Goal: Task Accomplishment & Management: Use online tool/utility

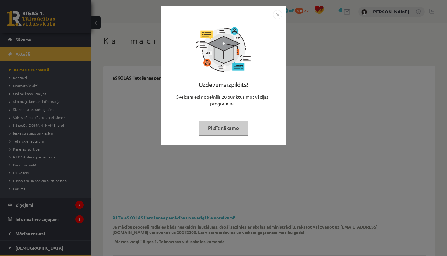
click at [236, 134] on button "Pildīt nākamo" at bounding box center [224, 128] width 50 height 14
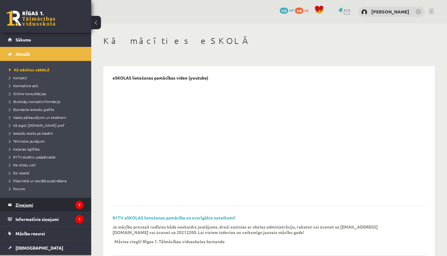
click at [30, 209] on legend "Ziņojumi 7" at bounding box center [50, 204] width 68 height 14
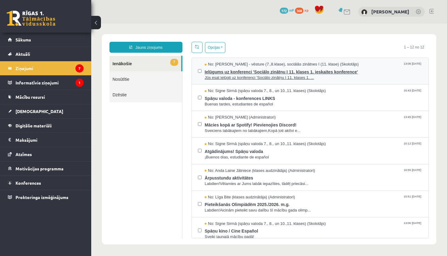
click at [283, 75] on span "Jūs esat ielūgti uz konferenci 'Sociālo zinātņu I 11. klases 1. ..." at bounding box center [314, 78] width 218 height 6
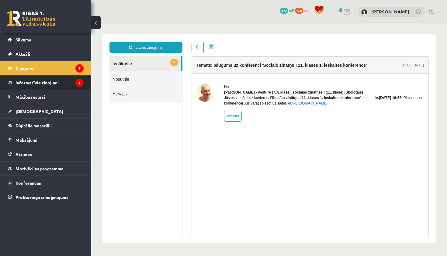
click at [62, 83] on legend "Informatīvie ziņojumi 1" at bounding box center [50, 82] width 68 height 14
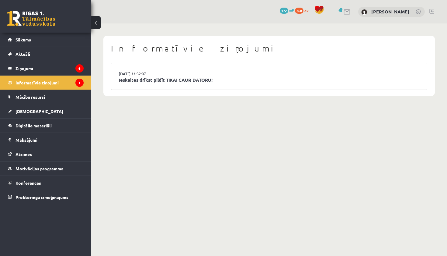
click at [161, 79] on link "Ieskaites drīkst pildīt TIKAI CAUR DATORU!" at bounding box center [269, 79] width 301 height 7
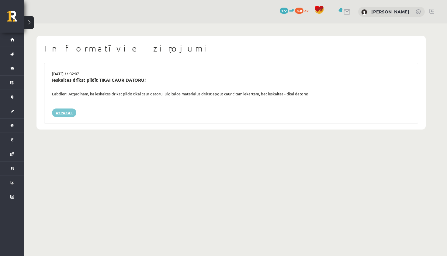
click at [69, 112] on link "Atpakaļ" at bounding box center [64, 112] width 24 height 9
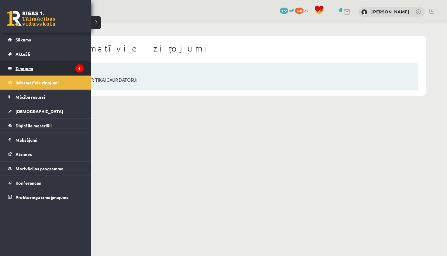
click at [13, 70] on link "Ziņojumi 6" at bounding box center [46, 68] width 76 height 14
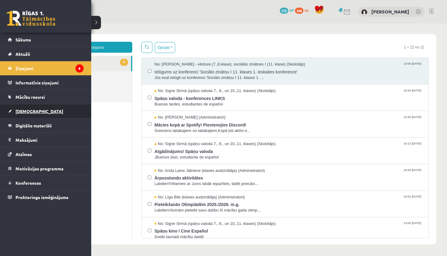
click at [30, 114] on link "[DEMOGRAPHIC_DATA]" at bounding box center [46, 111] width 76 height 14
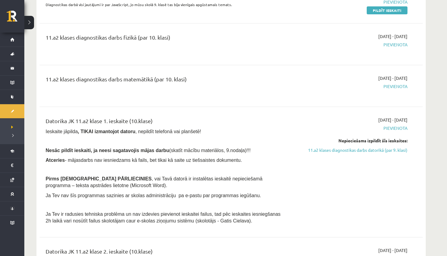
scroll to position [1029, 0]
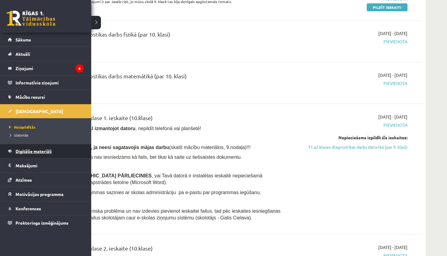
click at [32, 151] on span "Digitālie materiāli" at bounding box center [34, 150] width 36 height 5
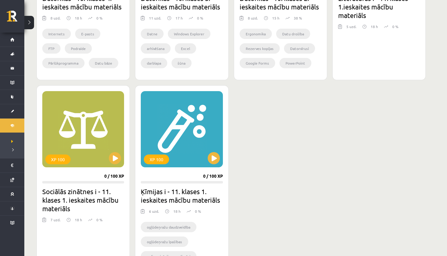
scroll to position [286, 0]
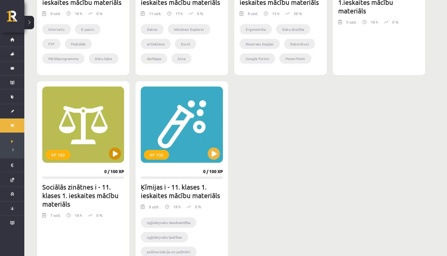
click at [115, 154] on button at bounding box center [115, 153] width 12 height 12
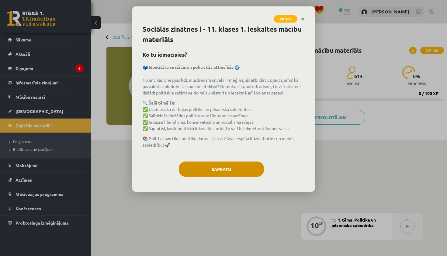
click at [195, 170] on button "Sapratu" at bounding box center [221, 168] width 85 height 15
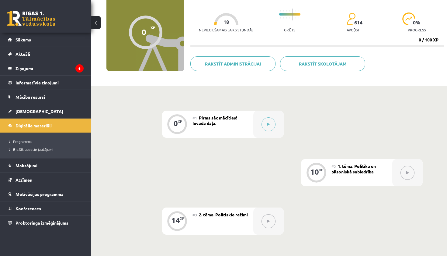
scroll to position [49, 0]
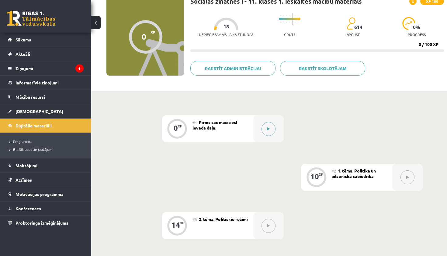
click at [273, 131] on button at bounding box center [269, 129] width 14 height 14
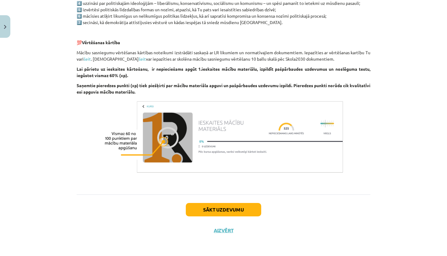
scroll to position [356, 0]
click at [235, 210] on button "Sākt uzdevumu" at bounding box center [223, 209] width 75 height 13
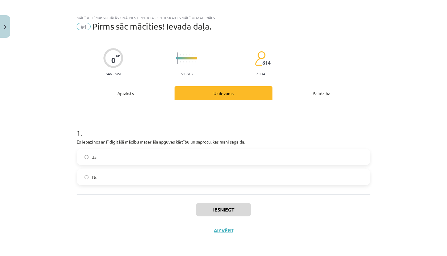
scroll to position [4, 0]
click at [124, 157] on label "Jā" at bounding box center [223, 156] width 293 height 15
click at [231, 206] on button "Iesniegt" at bounding box center [223, 209] width 55 height 13
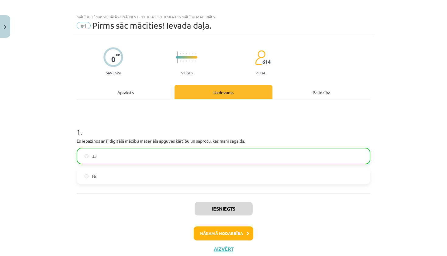
click at [221, 234] on button "Nākamā nodarbība" at bounding box center [224, 233] width 60 height 14
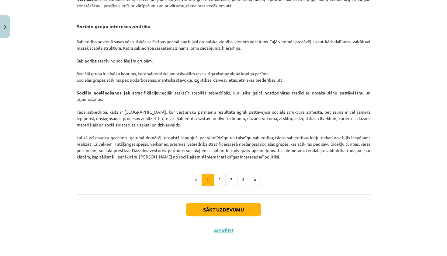
scroll to position [919, 0]
click at [221, 183] on button "2" at bounding box center [220, 179] width 12 height 12
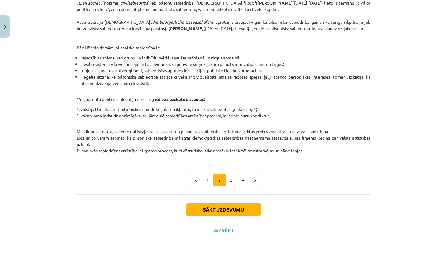
scroll to position [226, 0]
click at [230, 179] on button "3" at bounding box center [231, 180] width 12 height 12
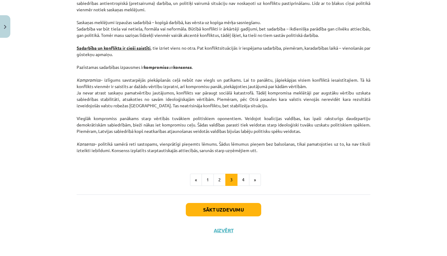
scroll to position [773, 0]
click at [243, 181] on button "4" at bounding box center [243, 179] width 12 height 12
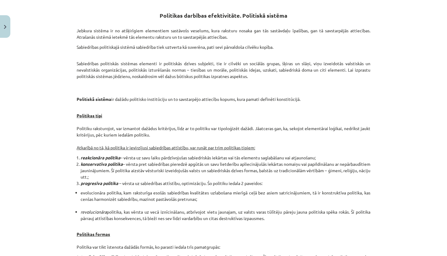
scroll to position [108, 0]
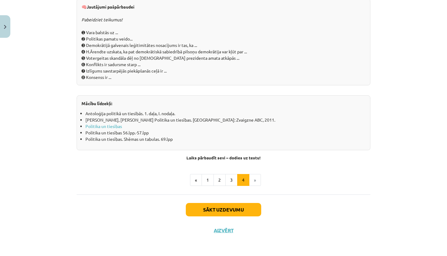
click at [241, 211] on button "Sākt uzdevumu" at bounding box center [223, 209] width 75 height 13
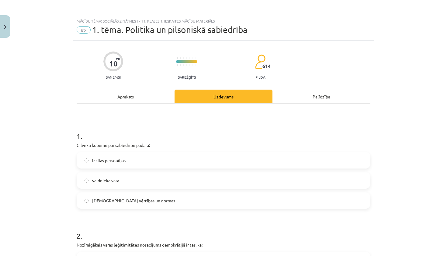
scroll to position [0, 0]
click at [147, 200] on label "kopīgās vērtības un normas" at bounding box center [223, 200] width 293 height 15
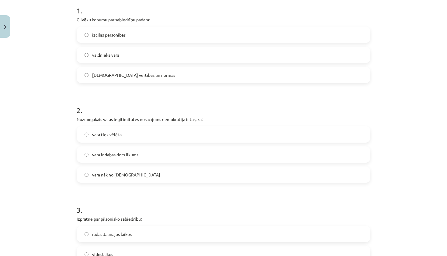
scroll to position [127, 0]
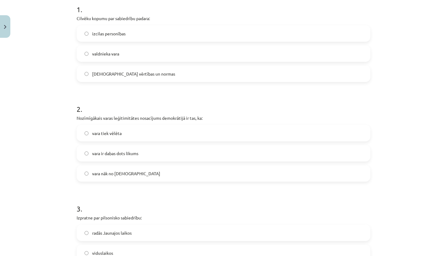
click at [161, 141] on div "vara tiek vēlēta" at bounding box center [224, 133] width 294 height 16
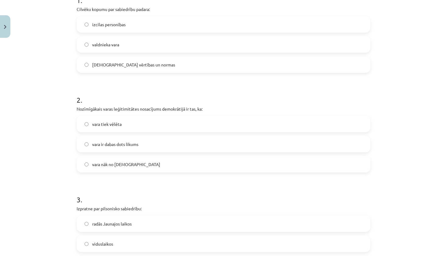
click at [169, 123] on label "vara tiek vēlēta" at bounding box center [223, 123] width 293 height 15
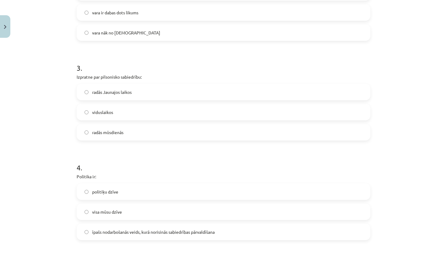
scroll to position [268, 0]
click at [161, 131] on label "radās mūsdienās" at bounding box center [223, 131] width 293 height 15
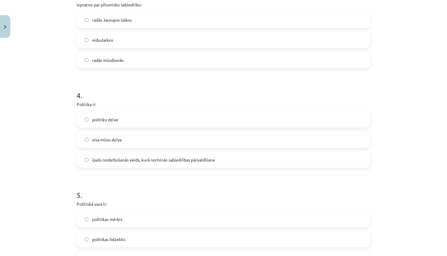
scroll to position [354, 0]
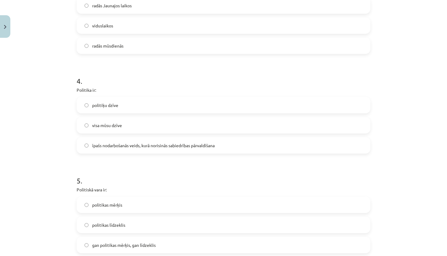
click at [146, 144] on span "īpašs nodarbošanās veids, kurā norisinās sabiedrības pārvaldīšana" at bounding box center [153, 145] width 123 height 6
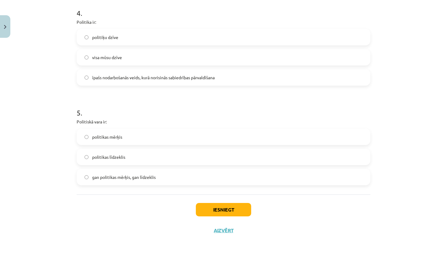
scroll to position [422, 0]
click at [159, 181] on label "gan politikas mērķis, gan līdzeklis" at bounding box center [223, 176] width 293 height 15
click at [213, 207] on button "Iesniegt" at bounding box center [223, 209] width 55 height 13
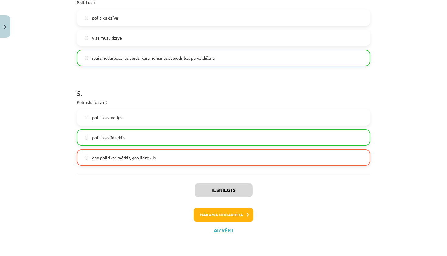
click at [220, 215] on button "Nākamā nodarbība" at bounding box center [224, 215] width 60 height 14
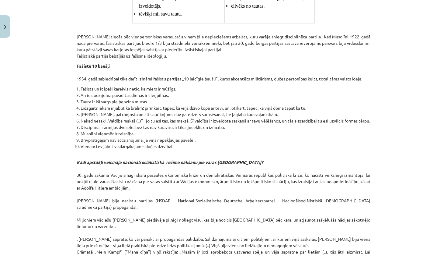
scroll to position [1102, 0]
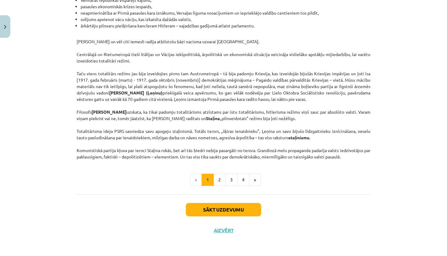
click at [222, 212] on button "Sākt uzdevumu" at bounding box center [223, 209] width 75 height 13
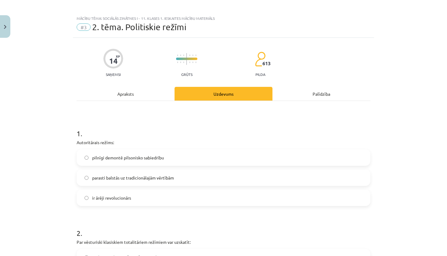
scroll to position [5, 0]
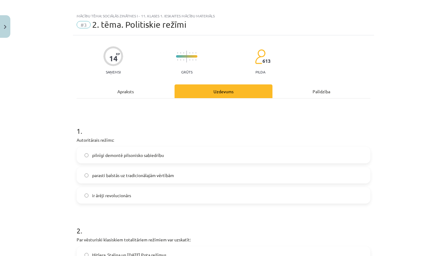
click at [164, 152] on span "pilnīgi demontē pilsonisko sabiedrību" at bounding box center [128, 155] width 72 height 6
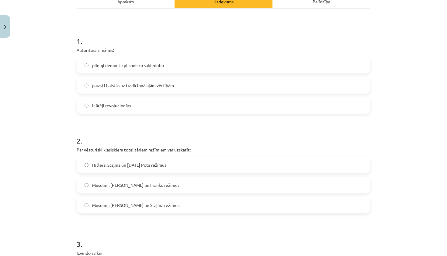
scroll to position [118, 0]
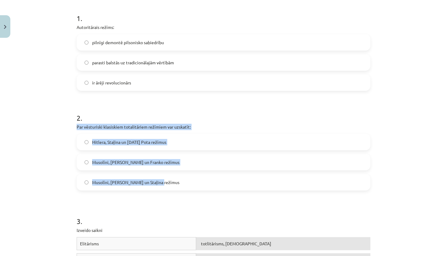
drag, startPoint x: 76, startPoint y: 127, endPoint x: 158, endPoint y: 184, distance: 99.6
copy div "Par vēsturiski klasiskiem totalitāriem režīmiem var uzskatīt: Hitlera, Staļina …"
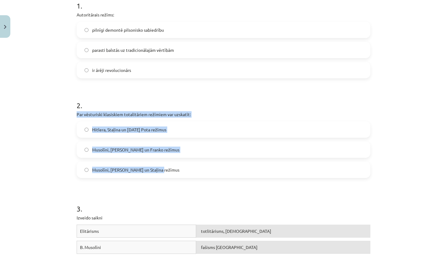
scroll to position [131, 0]
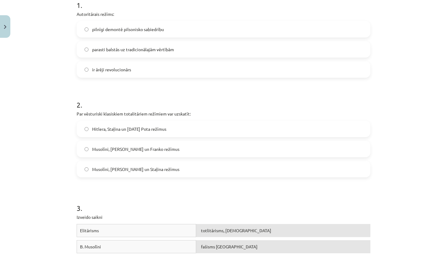
click at [207, 100] on h1 "2 ." at bounding box center [224, 99] width 294 height 19
click at [164, 173] on label "Musolīni, Hitlera un Staļina režīmus" at bounding box center [223, 168] width 293 height 15
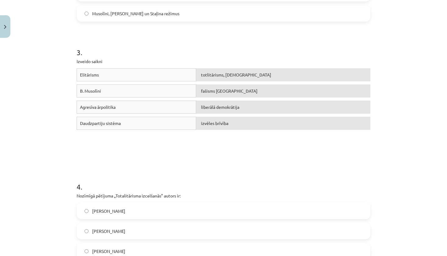
scroll to position [287, 0]
drag, startPoint x: 164, startPoint y: 92, endPoint x: 164, endPoint y: 80, distance: 12.5
click at [164, 78] on div "Elitārisms totlitārisms, šovinisms B. Musolīni fašisms Itālijā Agresīva ārpolit…" at bounding box center [224, 113] width 294 height 91
click at [181, 41] on h1 "3 ." at bounding box center [224, 46] width 294 height 19
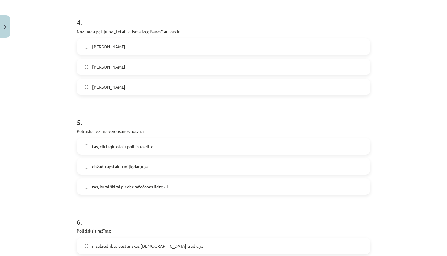
scroll to position [450, 0]
click at [133, 68] on label "Hanna Ārendte" at bounding box center [223, 66] width 293 height 15
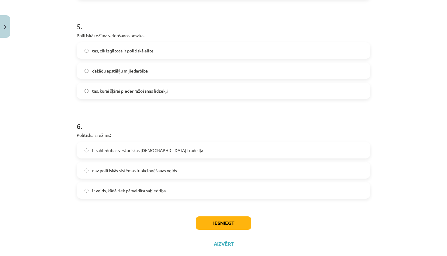
scroll to position [543, 0]
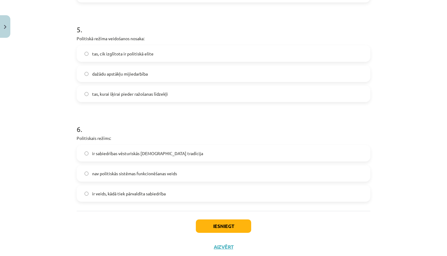
click at [117, 77] on span "dažādu apstākļu mijiedarbība" at bounding box center [120, 74] width 56 height 6
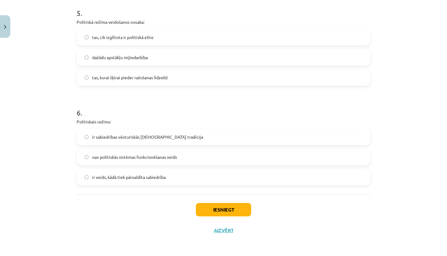
scroll to position [560, 0]
click at [173, 177] on label "ir veids, kādā tiek pārvaldīta sabiedrība" at bounding box center [223, 176] width 293 height 15
click at [224, 208] on button "Iesniegt" at bounding box center [223, 209] width 55 height 13
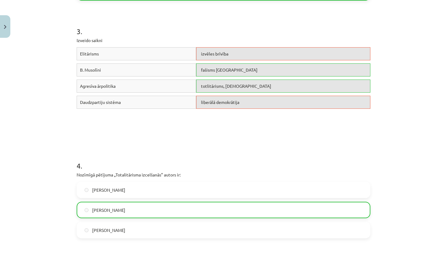
scroll to position [305, 0]
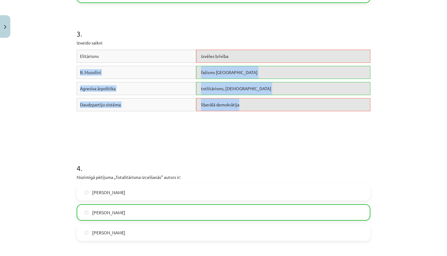
drag, startPoint x: 244, startPoint y: 109, endPoint x: 247, endPoint y: 63, distance: 45.7
click at [247, 64] on div "Elitārisms izvēles brīvība B. Musolīni fašisms Itālijā Agresīva ārpolitika totl…" at bounding box center [224, 95] width 294 height 91
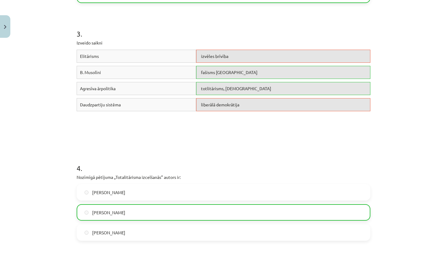
click at [386, 123] on div "Mācību tēma: Sociālās zinātnes i - 11. klases 1. ieskaites mācību materiāls #3 …" at bounding box center [223, 128] width 447 height 256
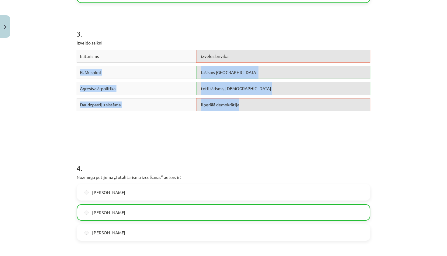
drag, startPoint x: 270, startPoint y: 57, endPoint x: 270, endPoint y: 112, distance: 55.4
click at [270, 112] on div "Elitārisms izvēles brīvība B. Musolīni fašisms Itālijā Agresīva ārpolitika totl…" at bounding box center [224, 95] width 294 height 91
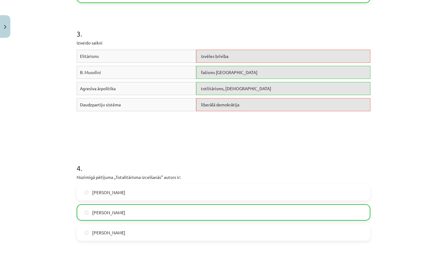
click at [270, 112] on div "Daudzpartiju sistēma liberālā demokrātija" at bounding box center [224, 106] width 294 height 16
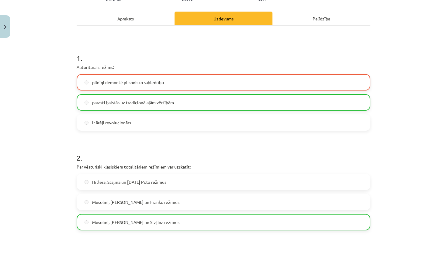
scroll to position [77, 0]
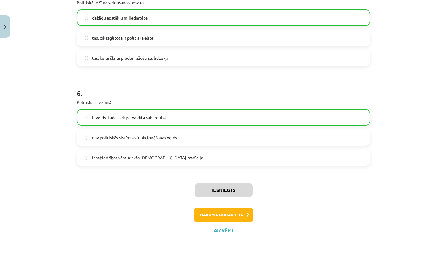
click at [227, 210] on button "Nākamā nodarbība" at bounding box center [224, 215] width 60 height 14
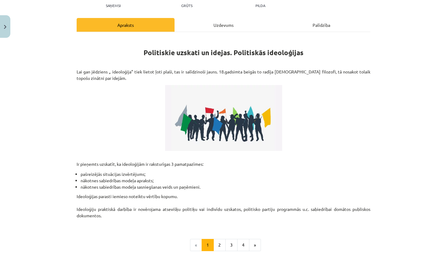
scroll to position [99, 0]
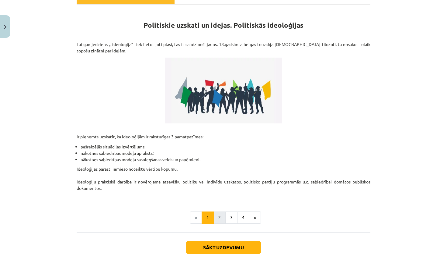
click at [221, 215] on button "2" at bounding box center [220, 217] width 12 height 12
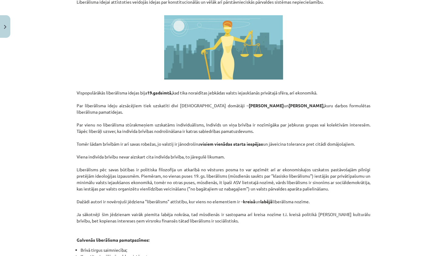
scroll to position [166, 0]
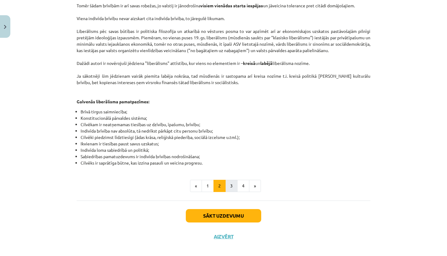
click at [227, 180] on button "3" at bounding box center [231, 186] width 12 height 12
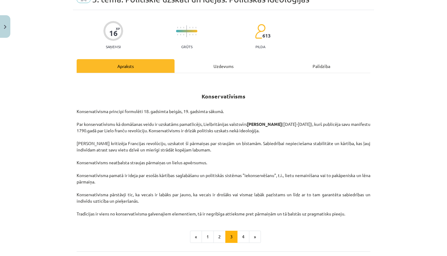
scroll to position [53, 0]
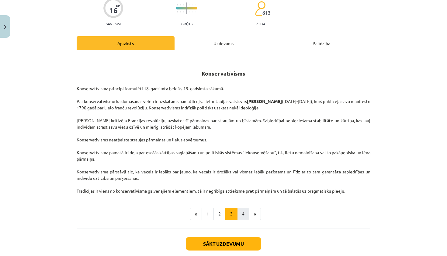
click at [242, 214] on button "4" at bounding box center [243, 214] width 12 height 12
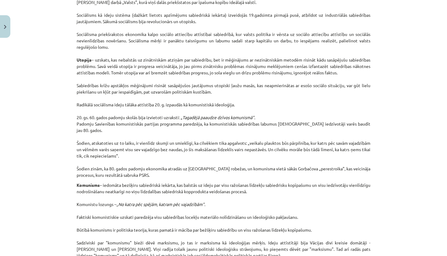
scroll to position [245, 0]
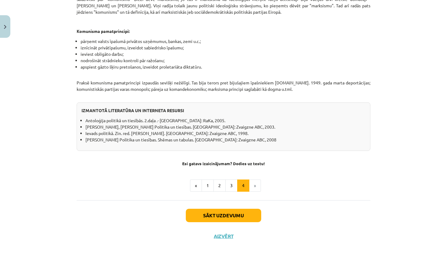
click at [240, 208] on button "Sākt uzdevumu" at bounding box center [223, 214] width 75 height 13
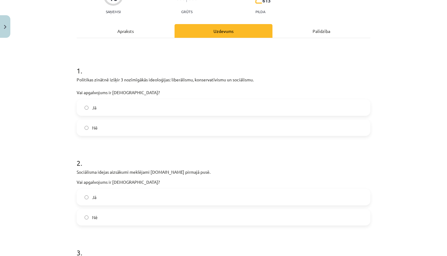
scroll to position [15, 0]
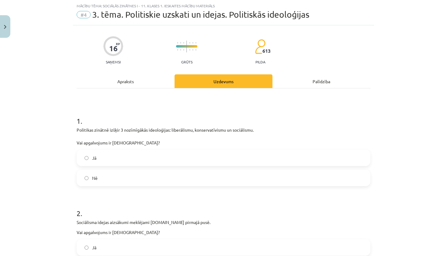
click at [145, 163] on label "Jā" at bounding box center [223, 157] width 293 height 15
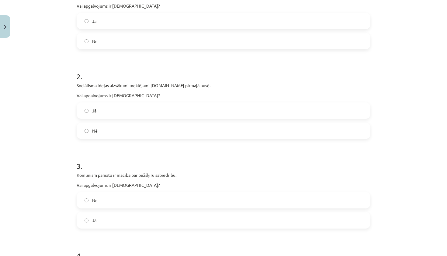
click at [114, 127] on label "Nē" at bounding box center [223, 130] width 293 height 15
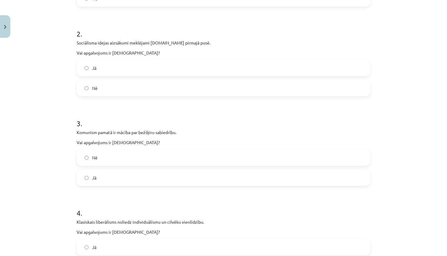
scroll to position [191, 0]
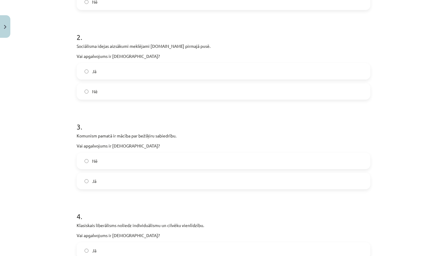
click at [110, 162] on label "Nē" at bounding box center [223, 160] width 293 height 15
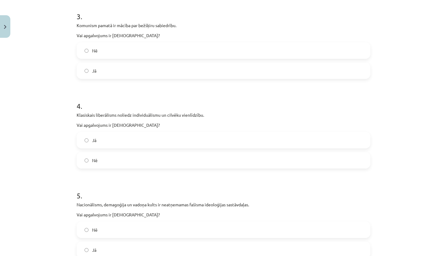
scroll to position [302, 0]
click at [108, 141] on label "Jā" at bounding box center [223, 139] width 293 height 15
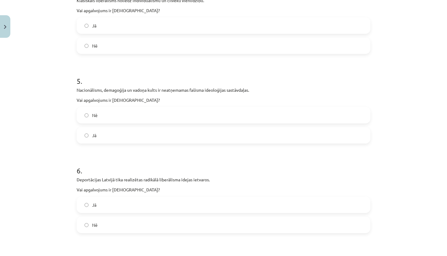
scroll to position [421, 0]
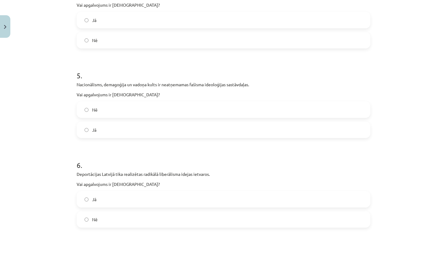
click at [109, 128] on label "Jā" at bounding box center [223, 129] width 293 height 15
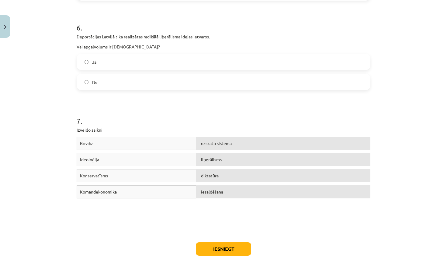
scroll to position [560, 0]
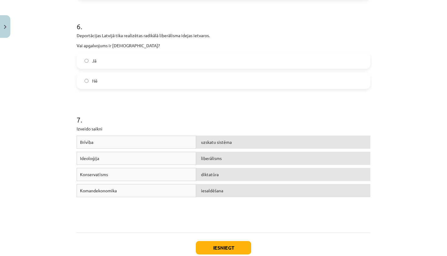
click at [118, 82] on label "Nē" at bounding box center [223, 80] width 293 height 15
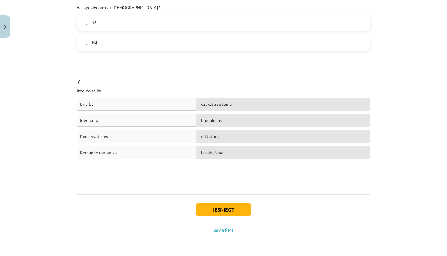
scroll to position [599, 0]
click at [218, 210] on button "Iesniegt" at bounding box center [223, 209] width 55 height 13
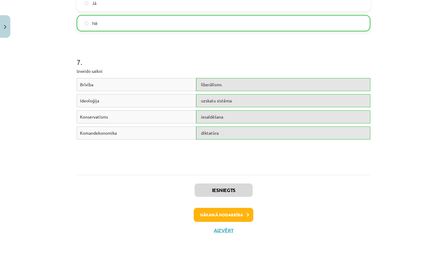
scroll to position [618, 0]
click at [217, 210] on button "Nākamā nodarbība" at bounding box center [224, 215] width 60 height 14
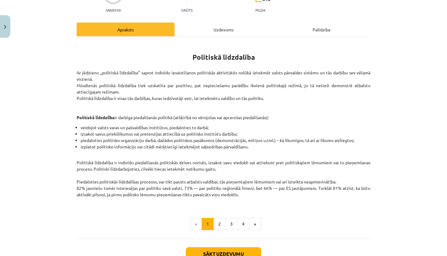
scroll to position [66, 0]
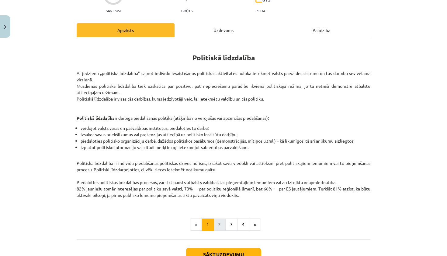
click at [219, 226] on button "2" at bounding box center [220, 224] width 12 height 12
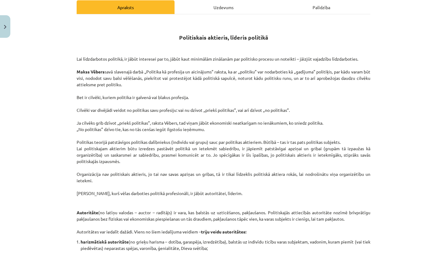
scroll to position [89, 0]
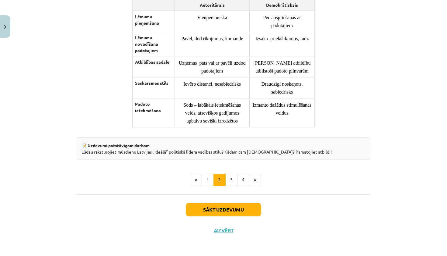
click at [222, 211] on button "Sākt uzdevumu" at bounding box center [223, 209] width 75 height 13
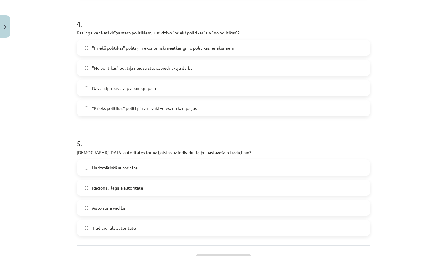
scroll to position [15, 0]
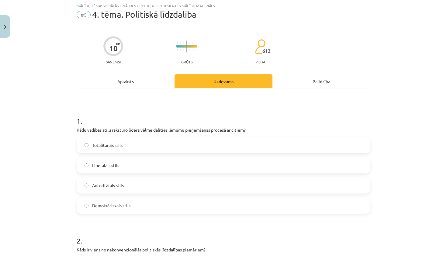
click at [150, 202] on label "Demokrātiskais stils" at bounding box center [223, 204] width 293 height 15
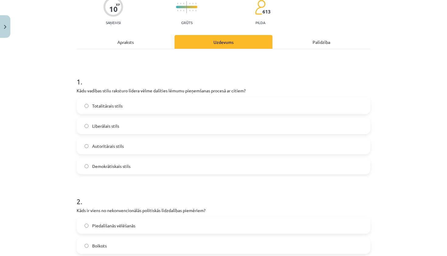
scroll to position [49, 0]
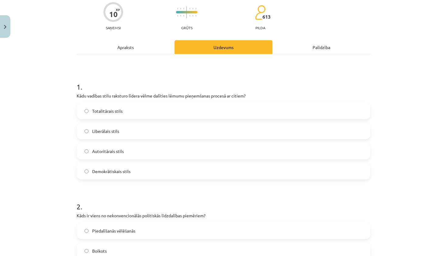
click at [138, 125] on label "Liberālais stils" at bounding box center [223, 130] width 293 height 15
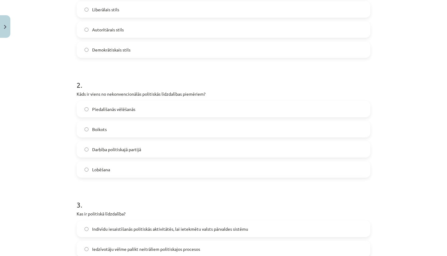
scroll to position [171, 0]
click at [139, 131] on label "Boikots" at bounding box center [223, 128] width 293 height 15
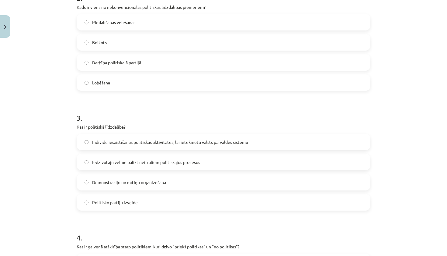
scroll to position [288, 0]
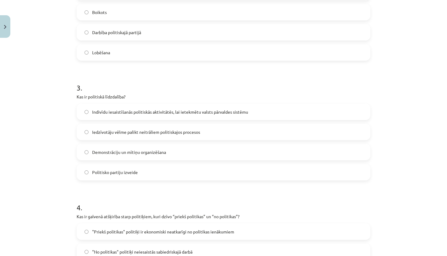
click at [142, 116] on label "Indivīdu iesaistīšanās politiskās aktivitātēs, lai ietekmētu valsts pārvaldes s…" at bounding box center [223, 111] width 293 height 15
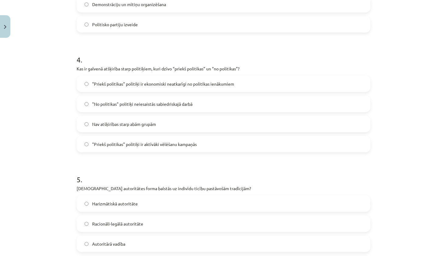
scroll to position [438, 0]
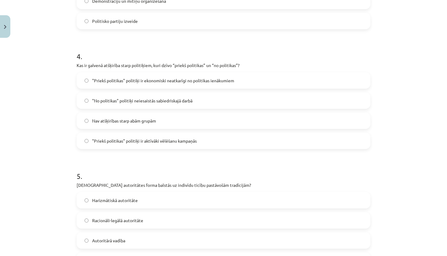
click at [170, 80] on span ""Priekš politikas" politiķi ir ekonomiski neatkarīgi no politikas ienākumiem" at bounding box center [163, 80] width 142 height 6
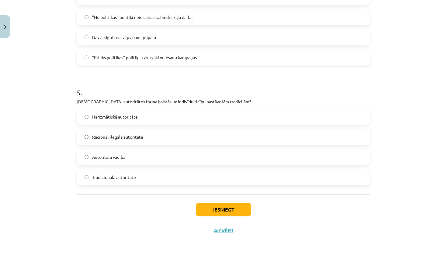
scroll to position [523, 0]
click at [159, 179] on label "Tradicionālā autoritāte" at bounding box center [223, 176] width 293 height 15
click at [211, 210] on button "Iesniegt" at bounding box center [223, 209] width 55 height 13
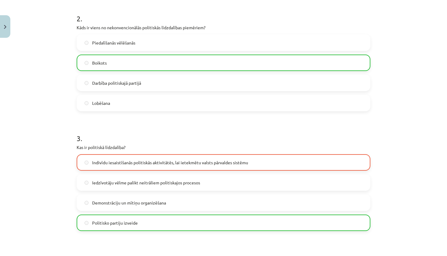
scroll to position [236, 0]
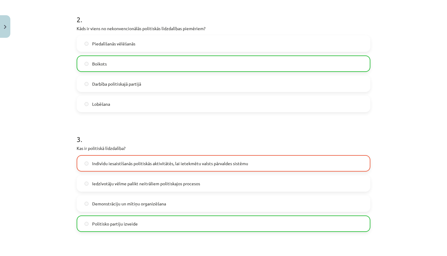
click at [209, 162] on span "Indivīdu iesaistīšanās politiskās aktivitātēs, lai ietekmētu valsts pārvaldes s…" at bounding box center [170, 163] width 156 height 6
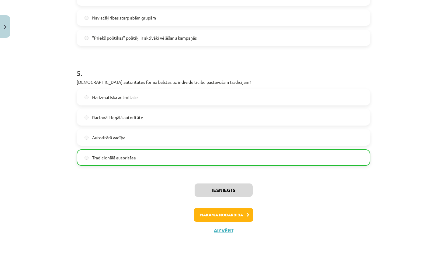
scroll to position [542, 0]
click at [226, 215] on button "Nākamā nodarbība" at bounding box center [224, 215] width 60 height 14
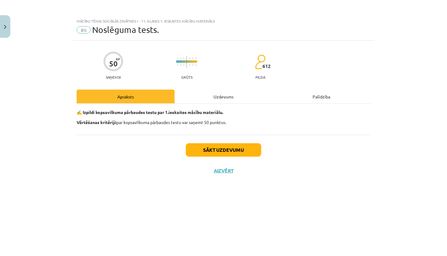
click at [218, 148] on button "Sākt uzdevumu" at bounding box center [223, 149] width 75 height 13
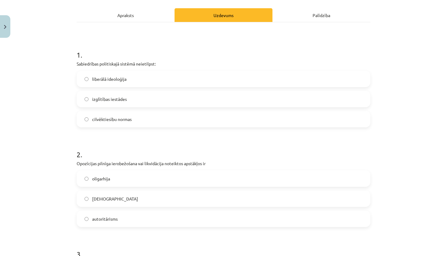
scroll to position [82, 0]
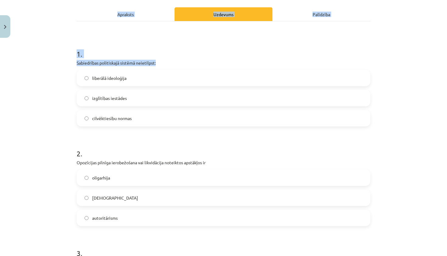
drag, startPoint x: 73, startPoint y: 62, endPoint x: 86, endPoint y: 66, distance: 14.1
click at [87, 66] on div "Mācību tēma: Sociālās zinātnes i - 11. klases 1. ieskaites mācību materiāls #6 …" at bounding box center [223, 128] width 447 height 256
click at [79, 65] on p "Sabiedrības politiskajā sistēmā neietilpst:" at bounding box center [224, 63] width 294 height 6
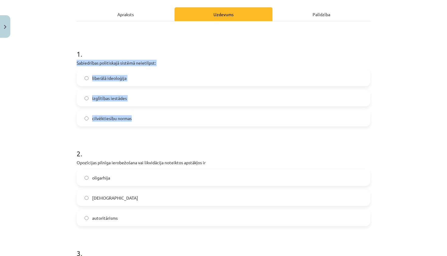
drag, startPoint x: 77, startPoint y: 64, endPoint x: 145, endPoint y: 126, distance: 92.2
copy div "Sabiedrības politiskajā sistēmā neietilpst: liberālā ideoloģija izglītības iest…"
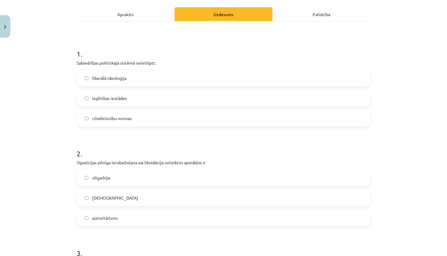
click at [138, 99] on label "izglītības iestādes" at bounding box center [223, 97] width 293 height 15
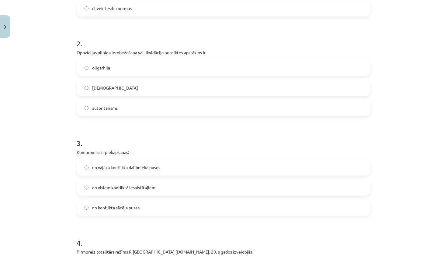
scroll to position [192, 0]
click at [117, 107] on span "autoritārisms" at bounding box center [105, 108] width 26 height 6
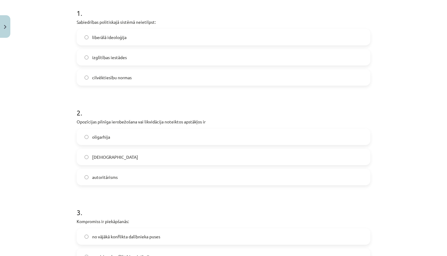
scroll to position [147, 0]
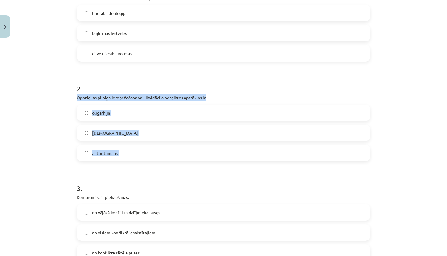
drag, startPoint x: 77, startPoint y: 98, endPoint x: 205, endPoint y: 173, distance: 148.2
copy div "Opozīcijas pilnīga ierobežošana vai likvidācija noteiktos apstākļos ir oligarhi…"
click at [217, 122] on div "oligarhija totalitārisms autoritārisms" at bounding box center [224, 132] width 294 height 57
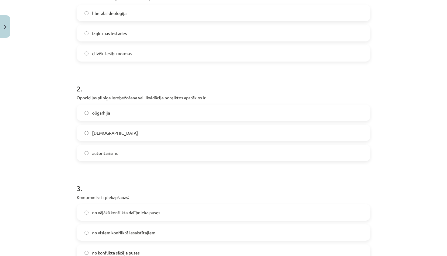
click at [216, 131] on label "totalitārisms" at bounding box center [223, 132] width 293 height 15
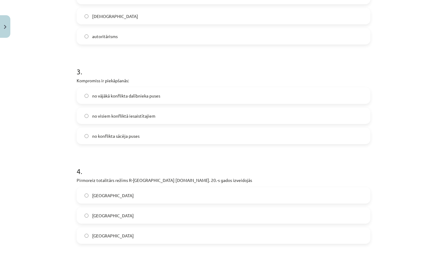
scroll to position [265, 0]
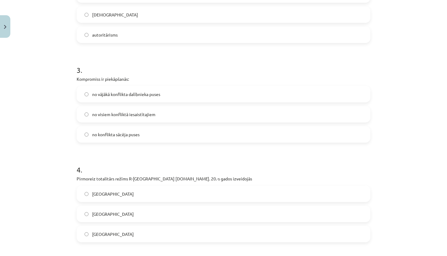
click at [159, 114] on label "no visiem konfliktā iesaistītajiem" at bounding box center [223, 113] width 293 height 15
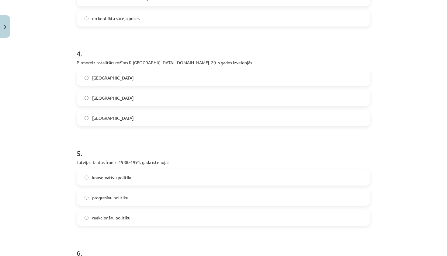
scroll to position [379, 0]
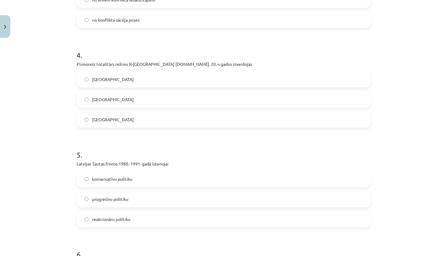
click at [126, 95] on label "Itālijā" at bounding box center [223, 99] width 293 height 15
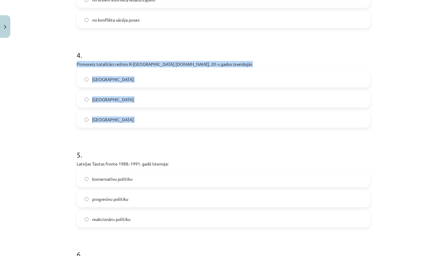
drag, startPoint x: 74, startPoint y: 64, endPoint x: 144, endPoint y: 136, distance: 100.5
click at [144, 136] on div "50 XP Saņemsi Grūts 612 pilda Apraksts Uzdevums Palīdzība 1 . Sabiedrības polit…" at bounding box center [223, 220] width 301 height 1119
copy div "Pirmoreiz totalitārs režīms R-Eiropā 20.gs. 20.-s gados izveidojās Vācijā Itāli…"
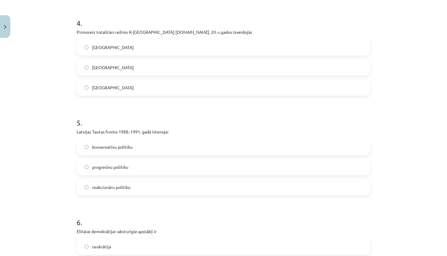
click at [197, 118] on h1 "5 ." at bounding box center [224, 117] width 294 height 19
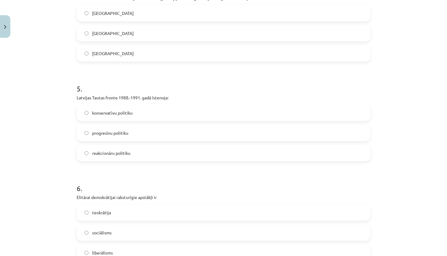
scroll to position [446, 0]
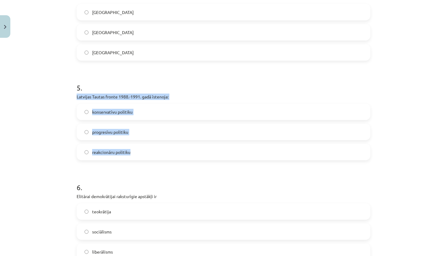
drag, startPoint x: 75, startPoint y: 98, endPoint x: 177, endPoint y: 156, distance: 117.6
click at [177, 155] on div "50 XP Saņemsi Grūts 612 pilda Apraksts Uzdevums Palīdzība 1 . Sabiedrības polit…" at bounding box center [223, 153] width 301 height 1119
copy div "Latvijas Tautas fronte 1988.-1991. gadā īstenoja: konservatīvu politiku progres…"
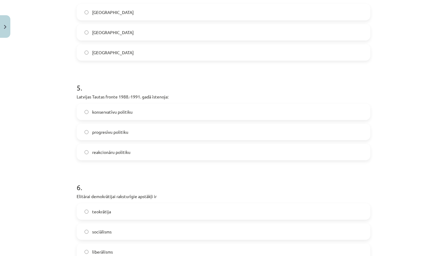
click at [189, 126] on label "progresīvu politiku" at bounding box center [223, 131] width 293 height 15
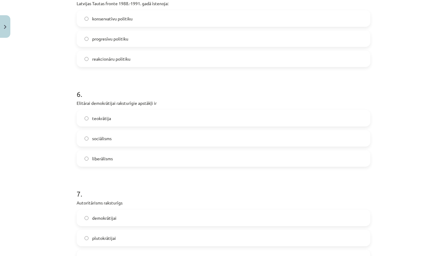
scroll to position [540, 0]
click at [112, 163] on label "liberālisms" at bounding box center [223, 157] width 293 height 15
drag, startPoint x: 75, startPoint y: 99, endPoint x: 167, endPoint y: 158, distance: 109.7
click at [167, 158] on div "50 XP Saņemsi Grūts 612 pilda Apraksts Uzdevums Palīdzība 1 . Sabiedrības polit…" at bounding box center [223, 59] width 301 height 1119
copy div "Elitārai demokrātijai raksturīgie apstākļi ir teokrātija sociālisms liberālisms"
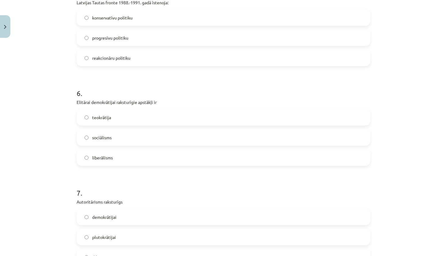
click at [148, 194] on h1 "7 ." at bounding box center [224, 187] width 294 height 19
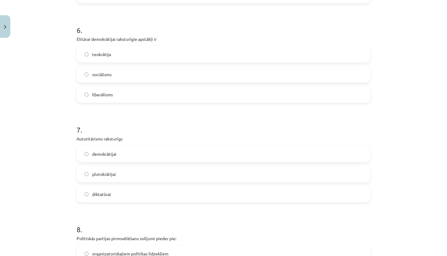
scroll to position [604, 0]
click at [148, 194] on label "diktatūrai" at bounding box center [223, 193] width 293 height 15
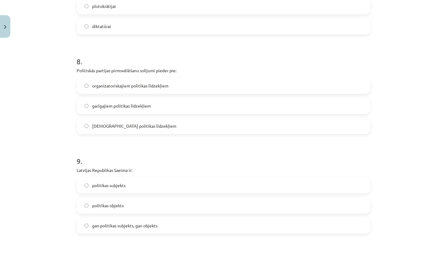
scroll to position [781, 0]
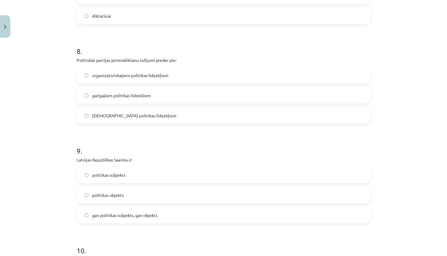
click at [165, 97] on label "garīgajiem politikas līdzekļiem" at bounding box center [223, 95] width 293 height 15
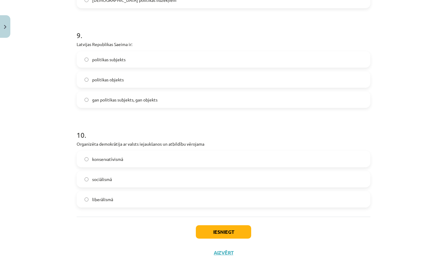
scroll to position [896, 0]
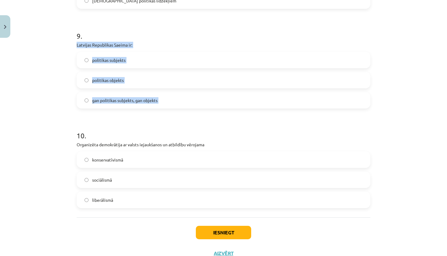
drag, startPoint x: 75, startPoint y: 45, endPoint x: 172, endPoint y: 110, distance: 117.1
copy div "Latvijas Republikas Saeima ir: politikas subjekts politikas objekts gan politik…"
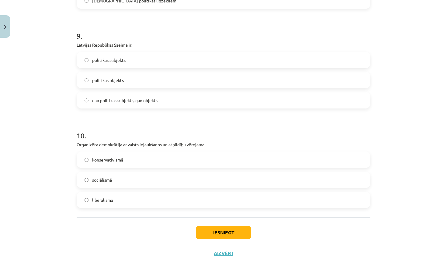
click at [327, 3] on label "lietiskajiem politikas līdzekļiem" at bounding box center [223, 0] width 293 height 15
click at [180, 88] on div "politikas subjekts politikas objekts gan politikas subjekts, gan objekts" at bounding box center [224, 80] width 294 height 57
click at [184, 68] on div "politikas subjekts politikas objekts gan politikas subjekts, gan objekts" at bounding box center [224, 80] width 294 height 57
click at [183, 61] on label "politikas subjekts" at bounding box center [223, 59] width 293 height 15
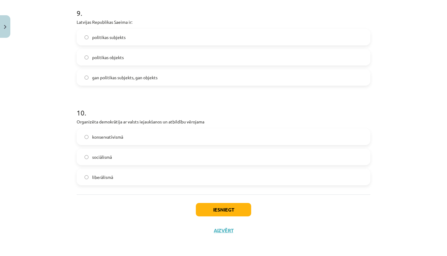
scroll to position [920, 0]
click at [146, 173] on label "liberālismā" at bounding box center [223, 176] width 293 height 15
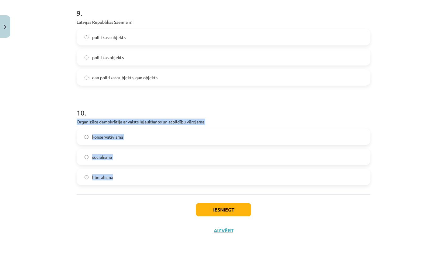
drag, startPoint x: 75, startPoint y: 120, endPoint x: 170, endPoint y: 187, distance: 116.4
copy div "Organizēta demokrātija ar valsts iejaukšanos un atbildību vērojama konservatīvi…"
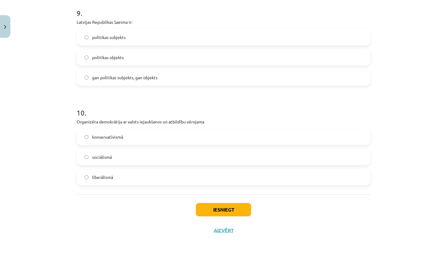
click at [201, 139] on label "konservatīvismā" at bounding box center [223, 136] width 293 height 15
click at [198, 147] on div "konservatīvismā sociālismā liberālismā" at bounding box center [224, 156] width 294 height 57
click at [198, 151] on label "sociālismā" at bounding box center [223, 156] width 293 height 15
click at [235, 207] on button "Iesniegt" at bounding box center [223, 209] width 55 height 13
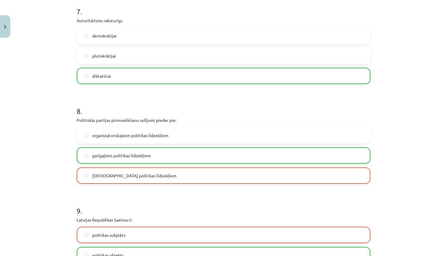
scroll to position [724, 0]
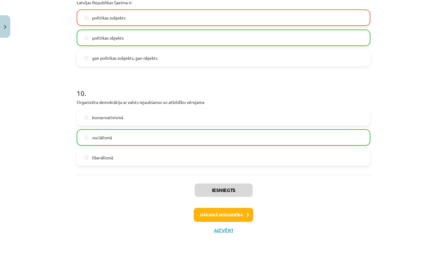
click at [234, 213] on button "Nākamā nodarbība" at bounding box center [224, 215] width 60 height 14
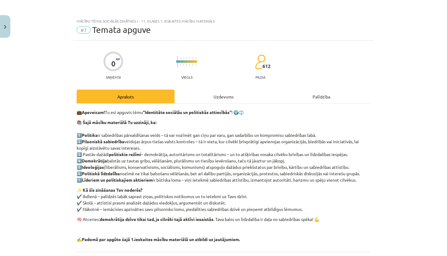
scroll to position [27, 0]
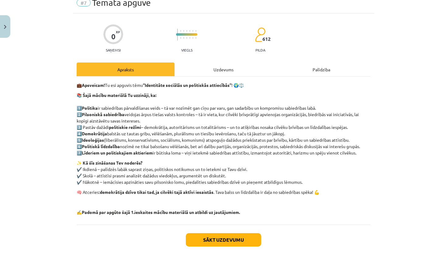
click at [229, 239] on button "Sākt uzdevumu" at bounding box center [223, 239] width 75 height 13
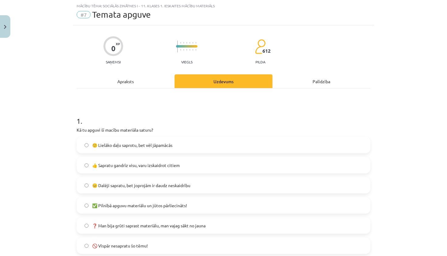
scroll to position [36, 0]
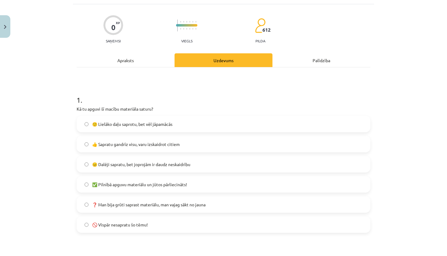
click at [173, 149] on label "👍 Sapratu gandrīz visu, varu izskaidrot citiem" at bounding box center [223, 143] width 293 height 15
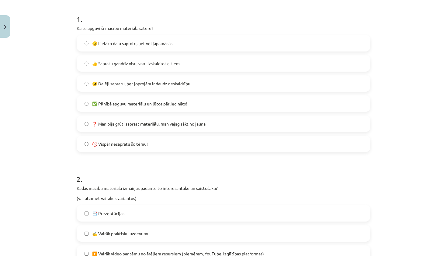
scroll to position [119, 0]
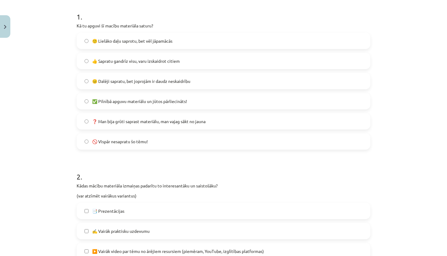
click at [166, 79] on span "😐 Dalēji sapratu, bet joprojām ir daudz neskaidrību" at bounding box center [141, 81] width 98 height 6
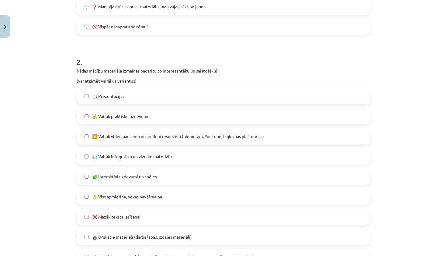
scroll to position [237, 0]
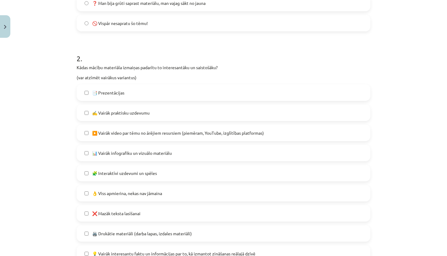
click at [144, 132] on span "▶️ Vairāk video par tēmu no ārējiem resursiem (piemēram, YouTube, izglītības pl…" at bounding box center [178, 133] width 172 height 6
click at [142, 101] on div "📑 Prezentācijas ✍️ Vairāk praktisku uzdevumu ▶️ Vairāk video par tēmu no ārējie…" at bounding box center [224, 182] width 294 height 197
click at [144, 96] on label "📑 Prezentācijas" at bounding box center [223, 92] width 293 height 15
click at [140, 172] on span "🧩 Interaktīvi uzdevumi un spēles" at bounding box center [124, 173] width 65 height 6
click at [141, 152] on span "📊 Vairāk infografiku un vizuālo materiālu" at bounding box center [132, 153] width 80 height 6
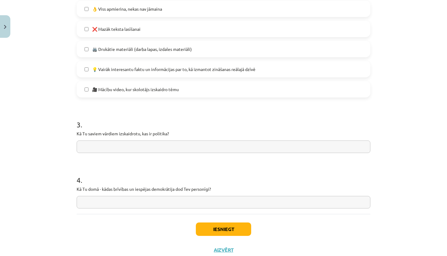
scroll to position [424, 0]
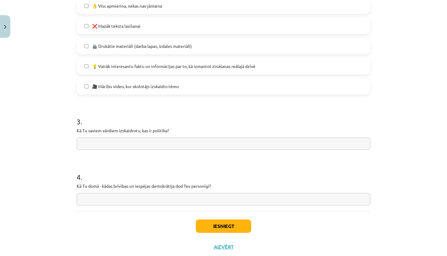
click at [140, 142] on input "text" at bounding box center [224, 143] width 294 height 12
type input "**********"
click at [109, 198] on input "text" at bounding box center [224, 199] width 294 height 12
type input "**********"
click at [109, 142] on input "**********" at bounding box center [224, 143] width 294 height 12
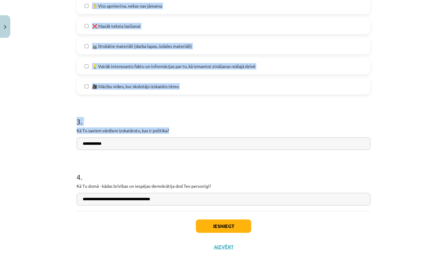
drag, startPoint x: 183, startPoint y: 127, endPoint x: 72, endPoint y: 131, distance: 111.7
click at [72, 131] on div "Mācību tēma: Sociālās zinātnes i - 11. klases 1. ieskaites mācību materiāls #7 …" at bounding box center [223, 128] width 447 height 256
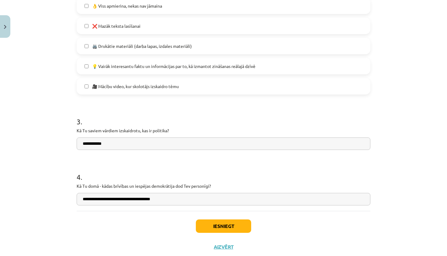
click at [109, 140] on input "**********" at bounding box center [224, 143] width 294 height 12
click at [111, 146] on input "**********" at bounding box center [224, 143] width 294 height 12
drag, startPoint x: 183, startPoint y: 126, endPoint x: 176, endPoint y: 131, distance: 8.7
click at [176, 131] on div "**********" at bounding box center [224, 127] width 294 height 43
copy p "Kā Tu saviem vārdiem izskaidrotu, kas ir politika?"
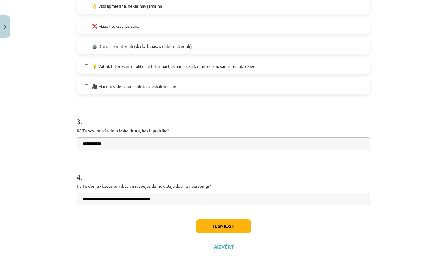
click at [129, 141] on input "**********" at bounding box center [224, 143] width 294 height 12
type input "**********"
click at [239, 169] on h1 "4 ." at bounding box center [224, 171] width 294 height 19
click at [228, 229] on button "Iesniegt" at bounding box center [223, 225] width 55 height 13
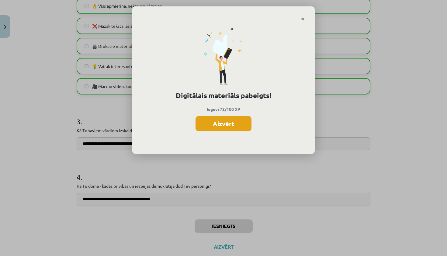
click at [222, 122] on button "Aizvērt" at bounding box center [224, 123] width 56 height 15
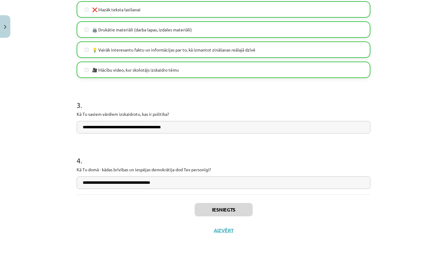
scroll to position [442, 0]
click at [225, 231] on button "Aizvērt" at bounding box center [223, 230] width 23 height 6
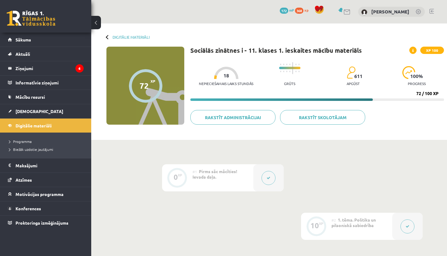
scroll to position [0, 0]
click at [30, 141] on span "Programma" at bounding box center [20, 141] width 23 height 5
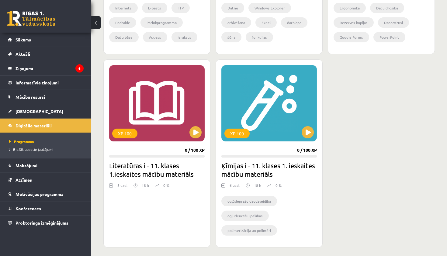
scroll to position [314, 0]
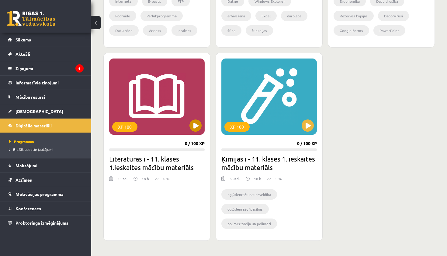
click at [199, 127] on button at bounding box center [196, 125] width 12 height 12
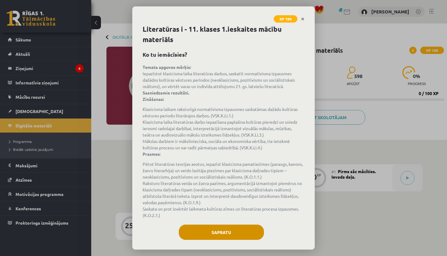
click at [237, 234] on button "Sapratu" at bounding box center [221, 231] width 85 height 15
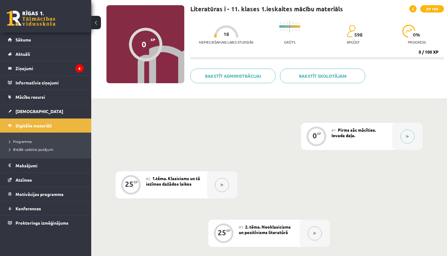
scroll to position [37, 0]
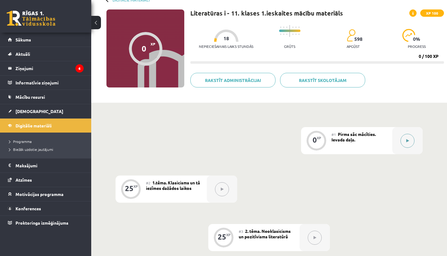
click at [410, 140] on button at bounding box center [408, 141] width 14 height 14
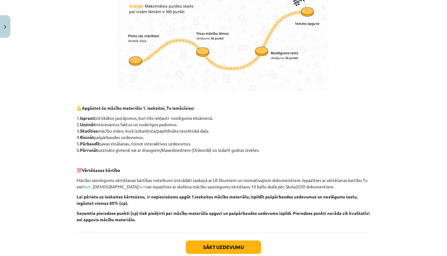
scroll to position [382, 0]
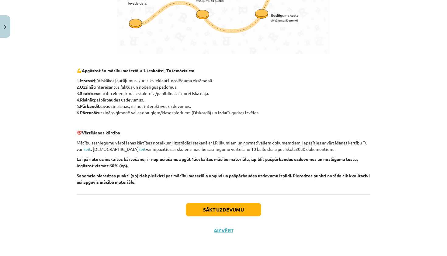
click at [226, 206] on button "Sākt uzdevumu" at bounding box center [223, 209] width 75 height 13
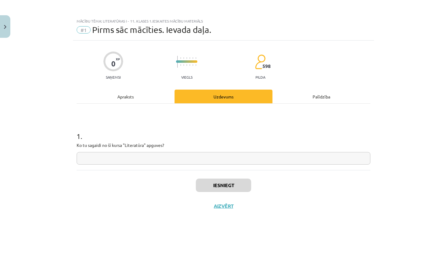
scroll to position [0, 0]
click at [131, 153] on input "text" at bounding box center [224, 158] width 294 height 12
type input "**********"
click at [230, 181] on button "Iesniegt" at bounding box center [223, 184] width 55 height 13
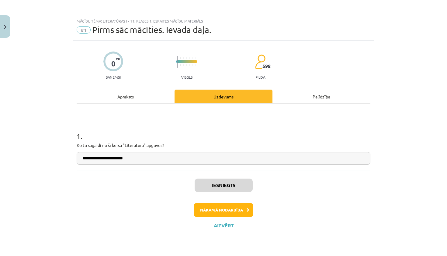
click at [231, 211] on button "Nākamā nodarbība" at bounding box center [224, 210] width 60 height 14
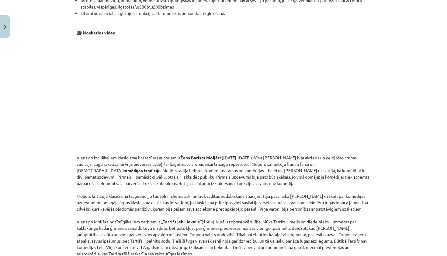
scroll to position [565, 0]
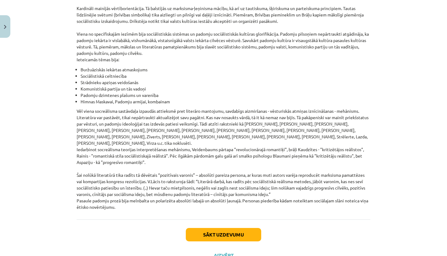
click at [220, 228] on button "Sākt uzdevumu" at bounding box center [223, 234] width 75 height 13
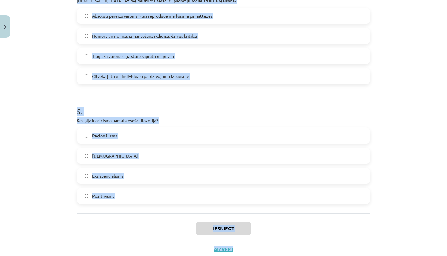
scroll to position [506, 0]
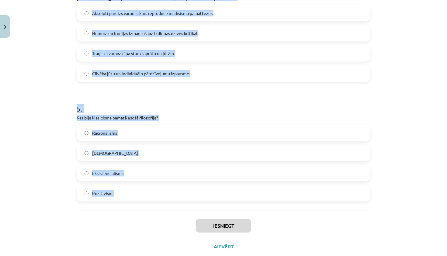
drag, startPoint x: 75, startPoint y: 144, endPoint x: 185, endPoint y: 199, distance: 122.6
copy form "Kurš autors ir saistīts ar latviešu literatūras klasicismu? Vilis Lācis Imants …"
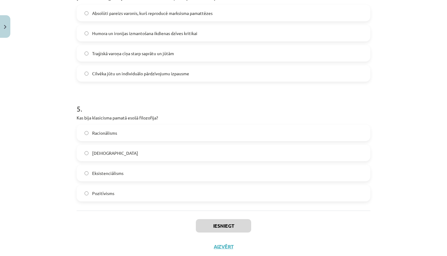
click at [417, 136] on div "Mācību tēma: Literatūras i - 11. klases 1.ieskaites mācību materiāls #2 1.tēma.…" at bounding box center [223, 128] width 447 height 256
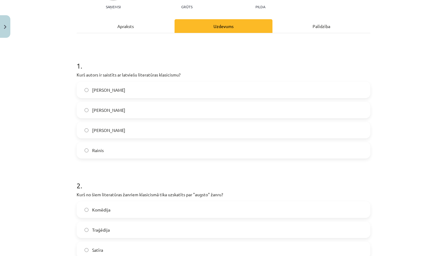
scroll to position [116, 0]
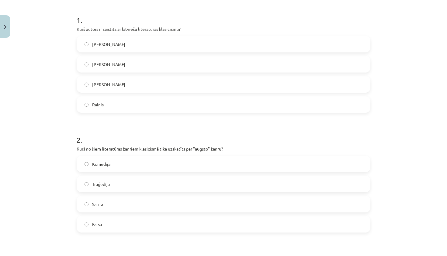
click at [144, 78] on label "Kristofers Fīrekers" at bounding box center [223, 84] width 293 height 15
click at [121, 189] on label "Traģēdija" at bounding box center [223, 183] width 293 height 15
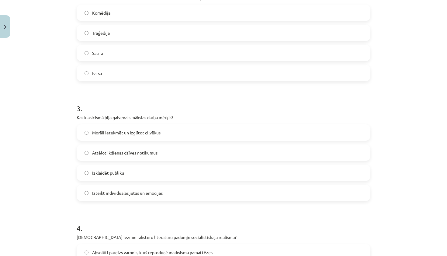
scroll to position [267, 0]
click at [134, 136] on label "Morāli ietekmēt un izglītot cilvēkus" at bounding box center [223, 131] width 293 height 15
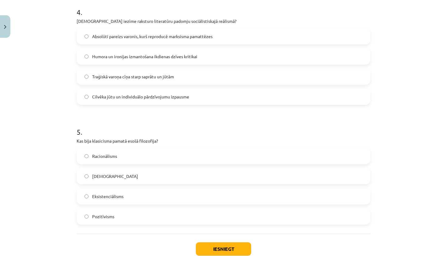
scroll to position [484, 0]
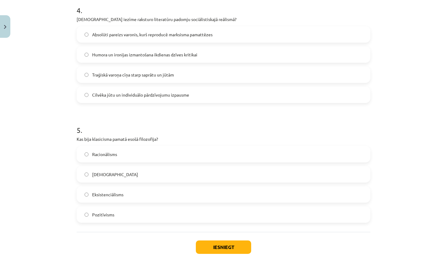
click at [335, 6] on h1 "4 ." at bounding box center [224, 4] width 294 height 19
click at [161, 39] on label "Absolūti pareizs varonis, kurš reproducē marksisma pamattēzes" at bounding box center [223, 34] width 293 height 15
click at [131, 156] on label "Racionālisms" at bounding box center [223, 153] width 293 height 15
click at [234, 248] on button "Iesniegt" at bounding box center [223, 246] width 55 height 13
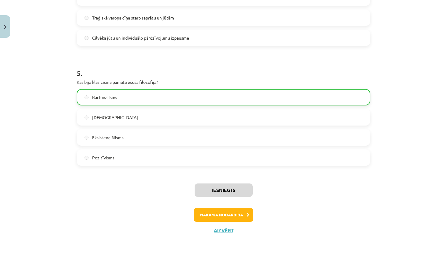
click at [234, 208] on button "Nākamā nodarbība" at bounding box center [224, 215] width 60 height 14
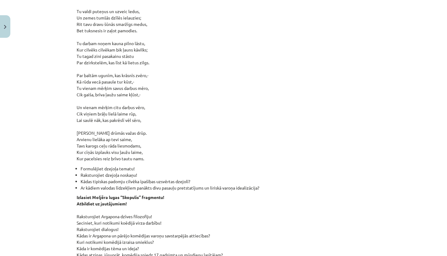
scroll to position [15, 0]
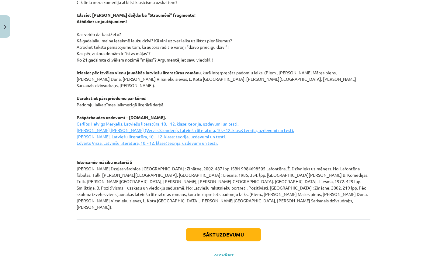
click at [234, 228] on button "Sākt uzdevumu" at bounding box center [223, 234] width 75 height 13
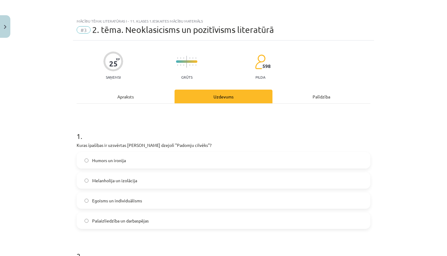
scroll to position [0, 0]
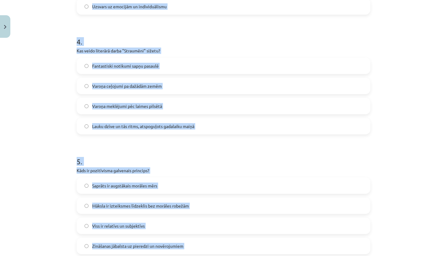
scroll to position [470, 0]
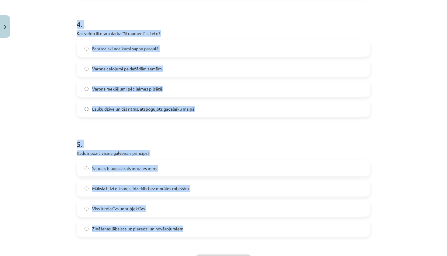
drag, startPoint x: 75, startPoint y: 144, endPoint x: 180, endPoint y: 230, distance: 135.5
copy form "Kuras īpašības ir uzsvērtas Jāņa Sudrabkalna dzejolī "Padomju cilvēks"? Humors …"
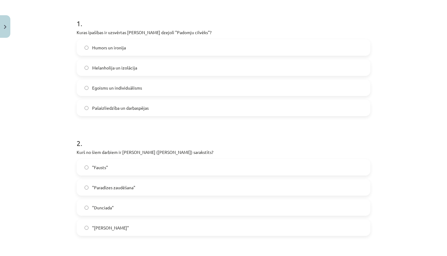
scroll to position [78, 0]
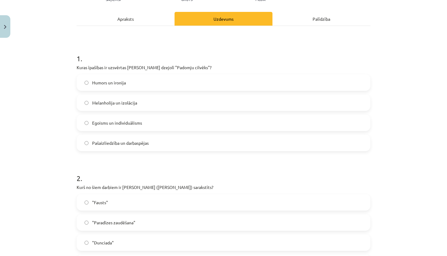
click at [263, 141] on label "Pašaizliedzība un darbaspējas" at bounding box center [223, 142] width 293 height 15
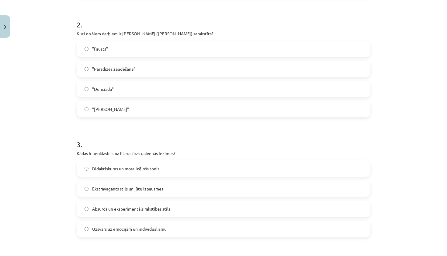
scroll to position [235, 0]
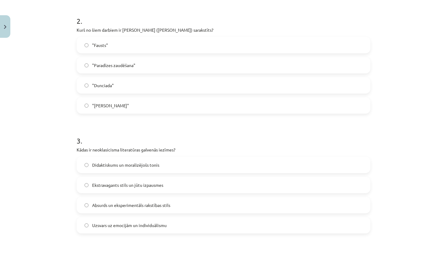
click at [161, 80] on label ""Dunciada"" at bounding box center [223, 85] width 293 height 15
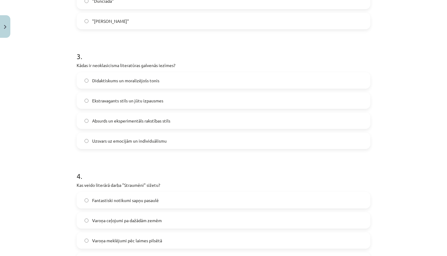
scroll to position [328, 0]
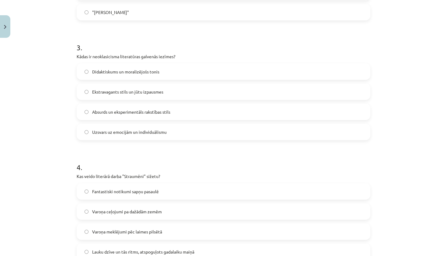
click at [148, 77] on label "Didaktiskums un moralizējošs tonis" at bounding box center [223, 71] width 293 height 15
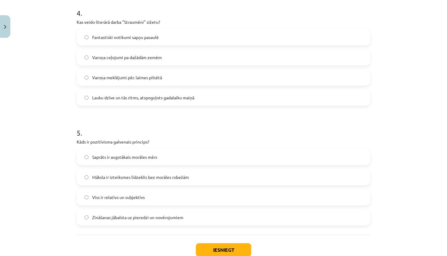
scroll to position [480, 0]
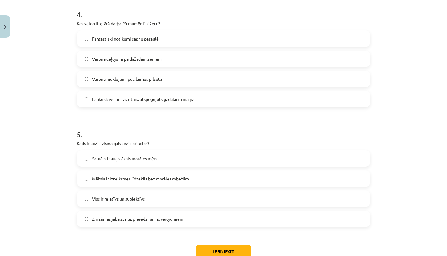
click at [147, 79] on span "Varoņa meklējumi pēc laimes pilsētā" at bounding box center [127, 79] width 70 height 6
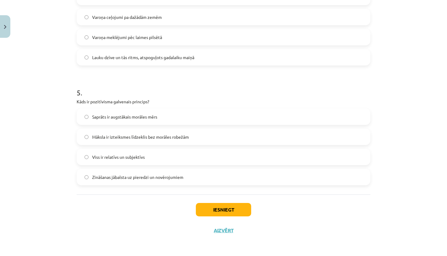
scroll to position [523, 0]
click at [145, 161] on label "Viss ir relatīvs un subjektīvs" at bounding box center [223, 156] width 293 height 15
click at [211, 206] on button "Iesniegt" at bounding box center [223, 209] width 55 height 13
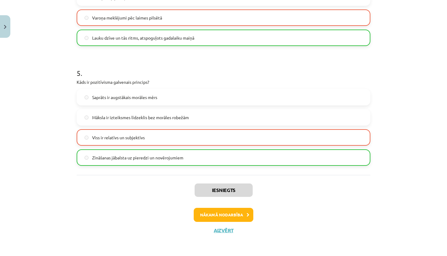
scroll to position [542, 0]
click at [236, 217] on button "Nākamā nodarbība" at bounding box center [224, 215] width 60 height 14
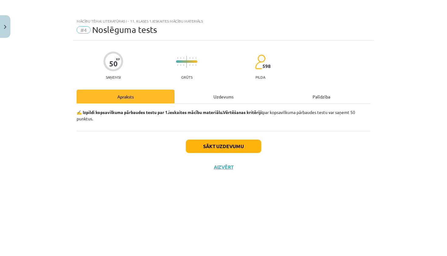
scroll to position [0, 0]
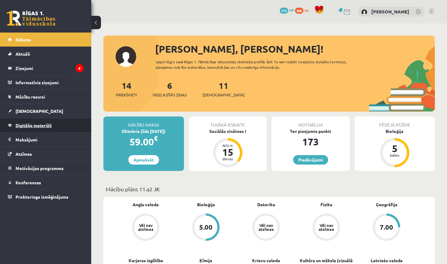
drag, startPoint x: 0, startPoint y: 0, endPoint x: 32, endPoint y: 123, distance: 126.6
click at [32, 123] on link "Digitālie materiāli" at bounding box center [46, 125] width 76 height 14
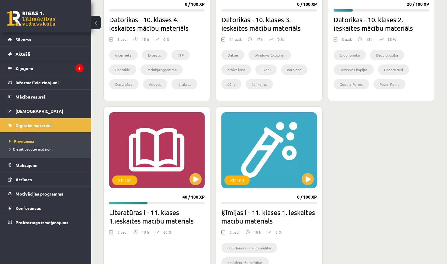
scroll to position [261, 0]
